Goal: Information Seeking & Learning: Learn about a topic

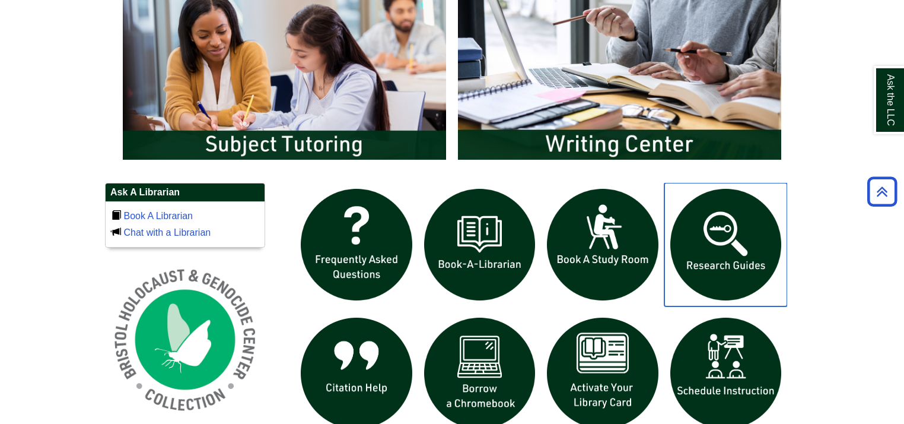
click at [729, 252] on img "slideshow" at bounding box center [726, 244] width 123 height 123
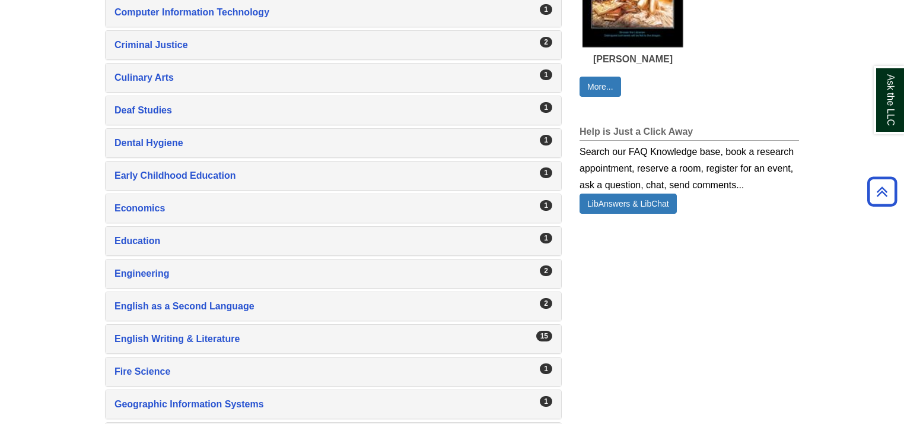
scroll to position [806, 0]
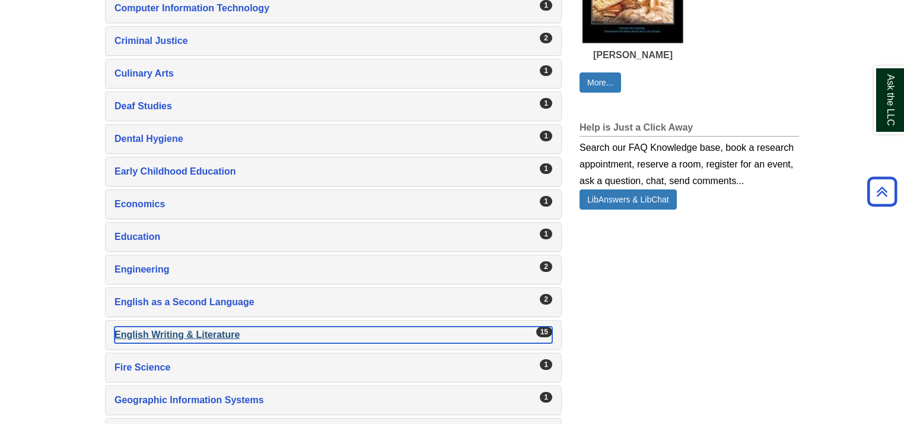
click at [188, 326] on div "English Writing & Literature , 15 guides" at bounding box center [334, 334] width 438 height 17
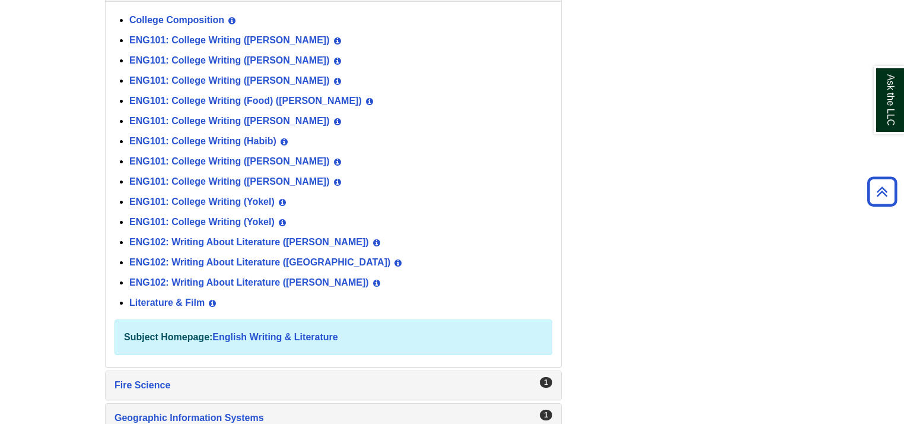
scroll to position [1186, 0]
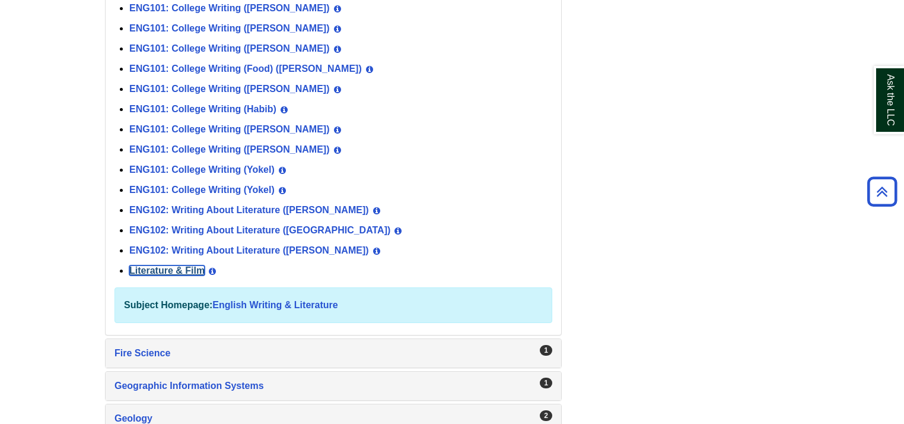
click at [188, 265] on link "Literature & Film" at bounding box center [166, 270] width 75 height 10
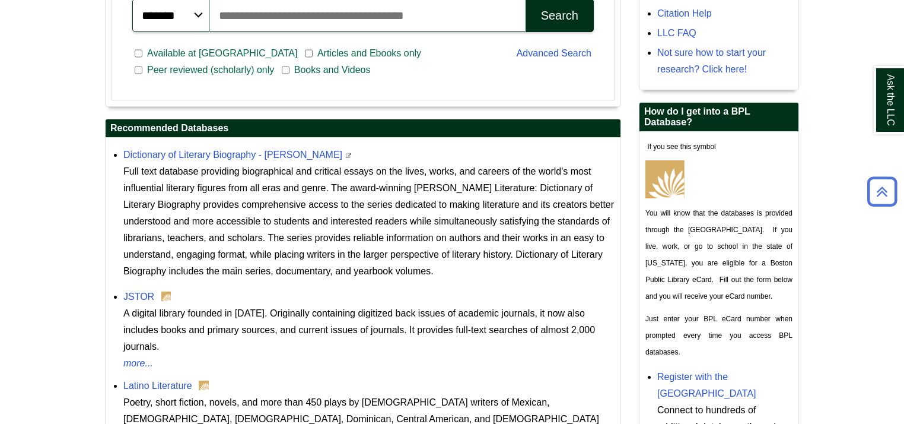
scroll to position [568, 0]
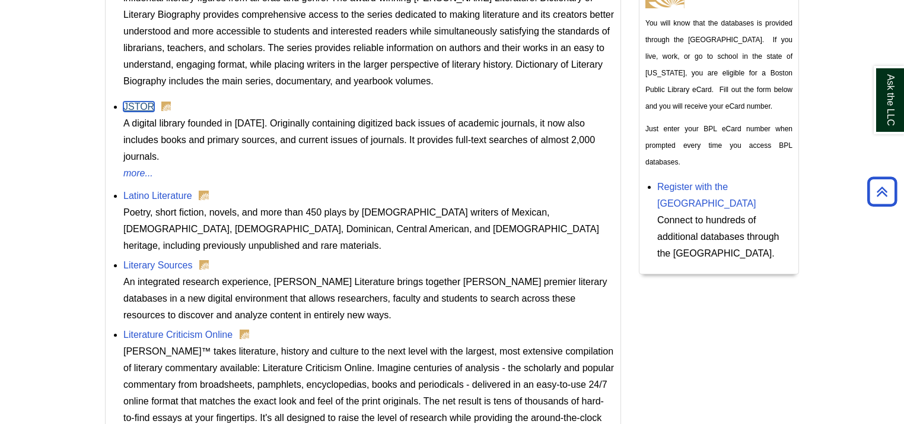
click at [144, 104] on link "JSTOR" at bounding box center [138, 106] width 31 height 10
click at [172, 329] on link "Literature Criticism Online" at bounding box center [177, 334] width 109 height 10
